Goal: Find specific page/section: Find specific page/section

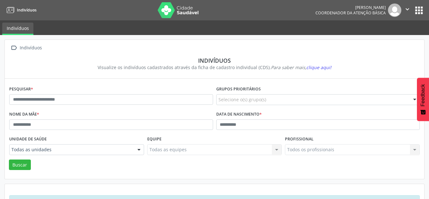
click at [421, 11] on button "apps" at bounding box center [418, 10] width 11 height 11
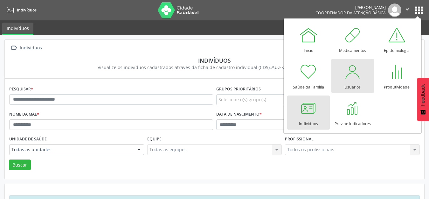
click at [351, 78] on div at bounding box center [352, 71] width 19 height 19
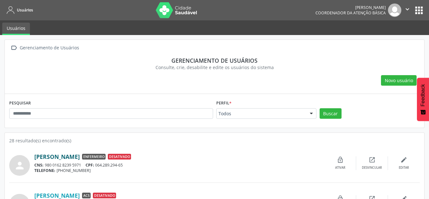
click at [77, 155] on link "[PERSON_NAME]" at bounding box center [56, 156] width 45 height 7
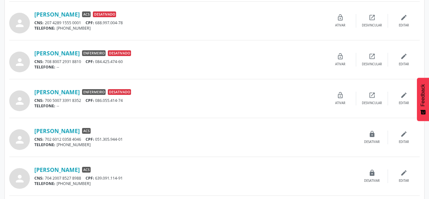
scroll to position [254, 0]
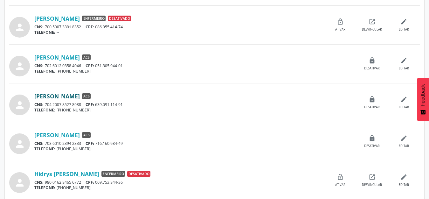
click at [57, 96] on link "[PERSON_NAME]" at bounding box center [56, 95] width 45 height 7
